Goal: Find specific page/section: Find specific page/section

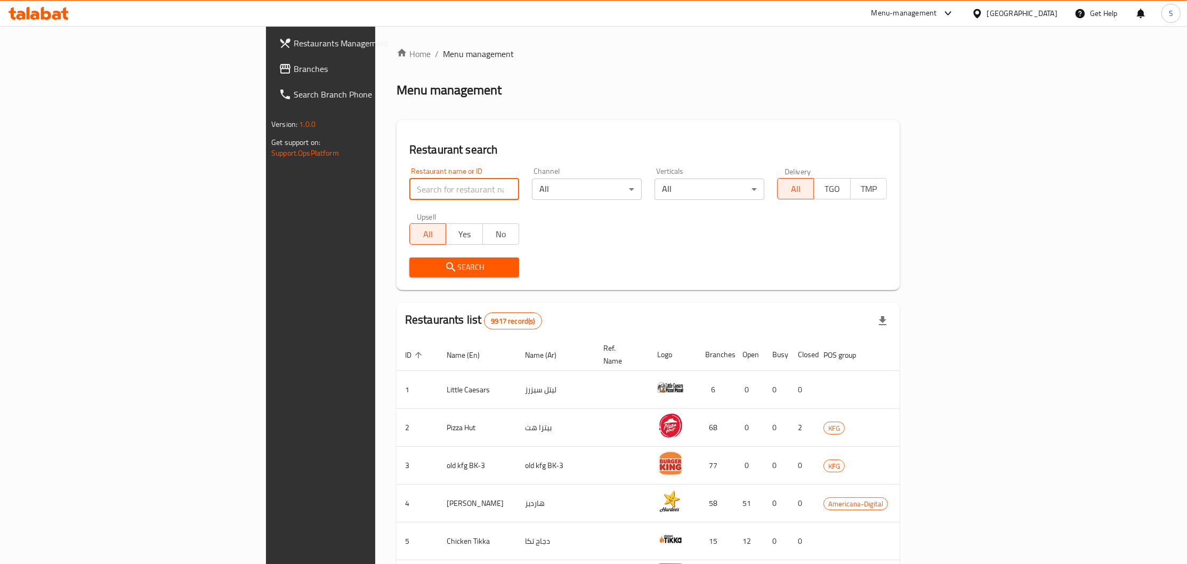
click at [409, 191] on input "search" at bounding box center [464, 189] width 110 height 21
click button "Search" at bounding box center [464, 267] width 110 height 20
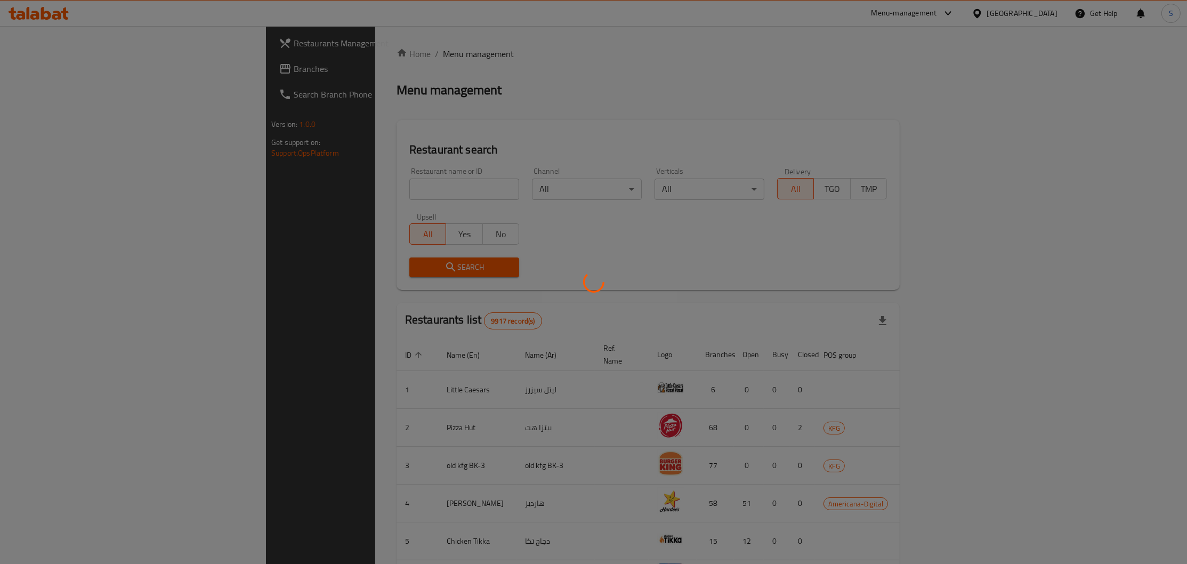
click at [361, 191] on div at bounding box center [593, 282] width 1187 height 564
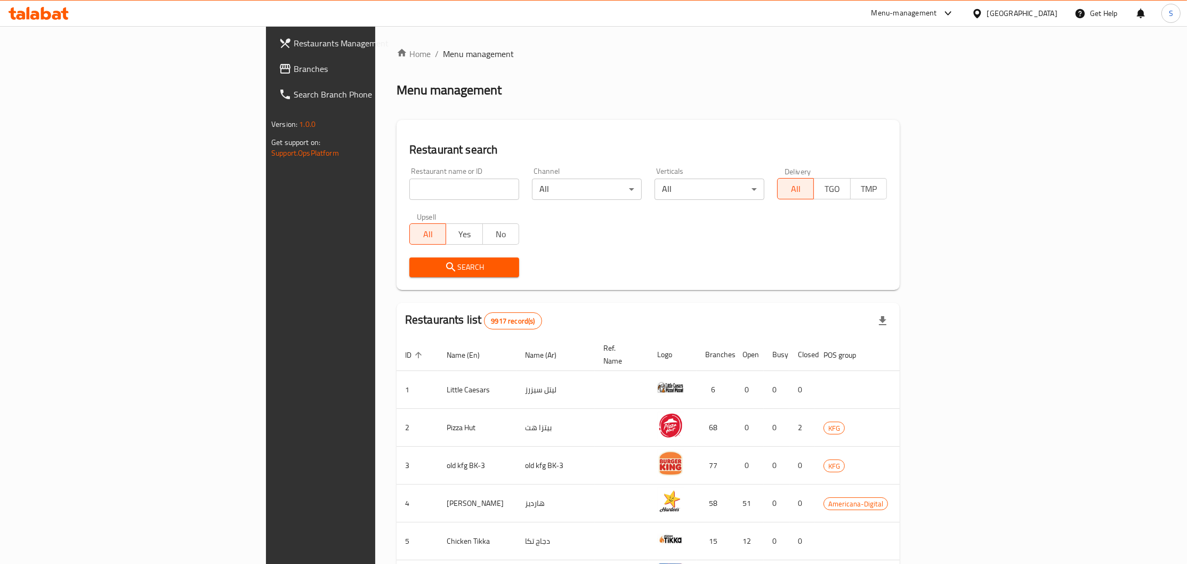
click at [409, 191] on input "search" at bounding box center [464, 189] width 110 height 21
type input "red cream"
click button "Search" at bounding box center [464, 267] width 110 height 20
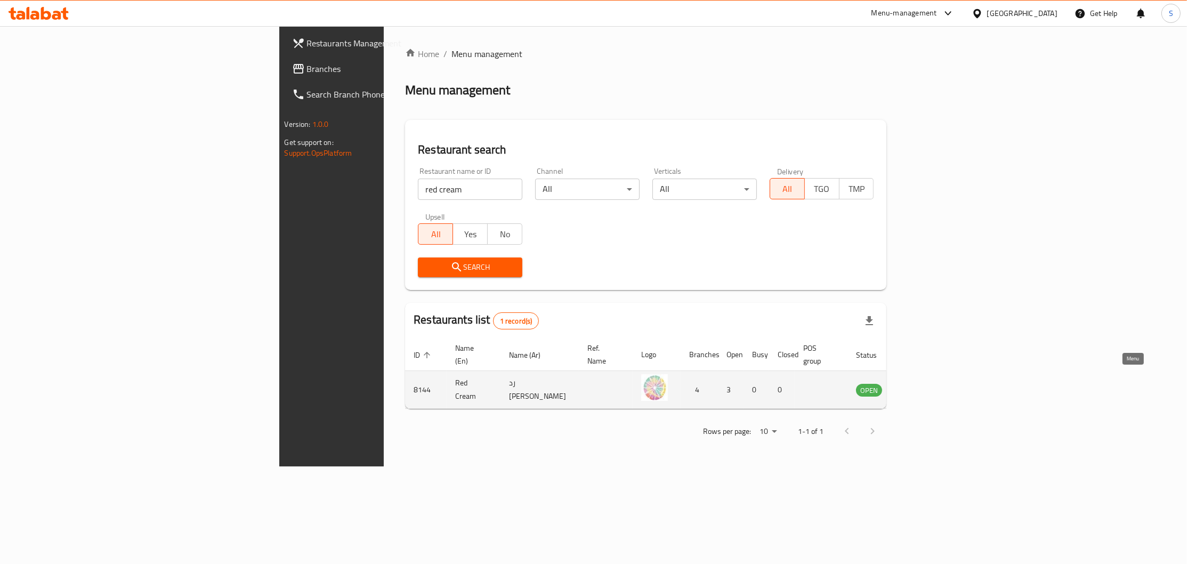
click at [922, 388] on icon "enhanced table" at bounding box center [921, 390] width 4 height 4
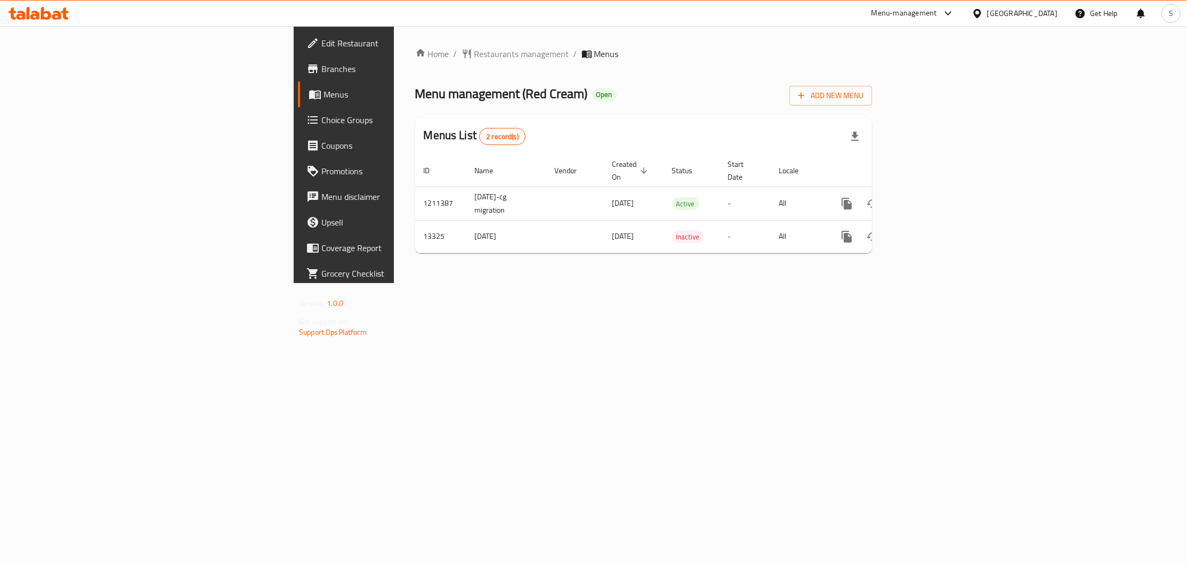
click at [321, 65] on span "Branches" at bounding box center [402, 68] width 162 height 13
